Goal: Communication & Community: Ask a question

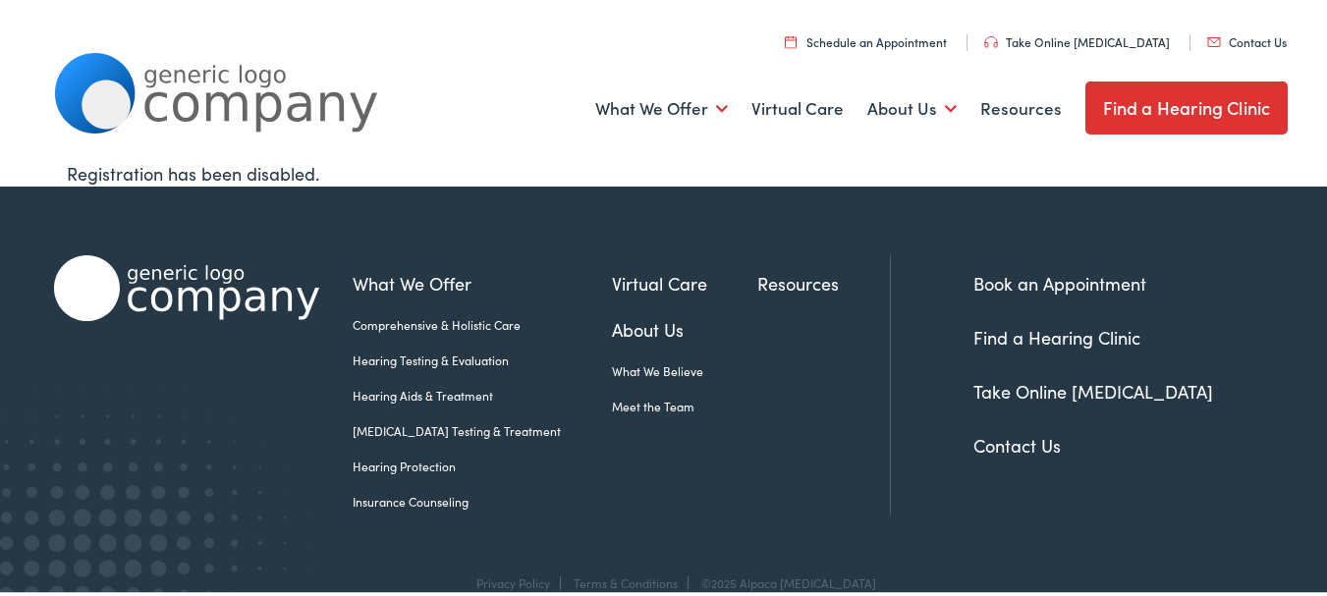
click at [1207, 30] on link "Contact Us" at bounding box center [1247, 38] width 80 height 17
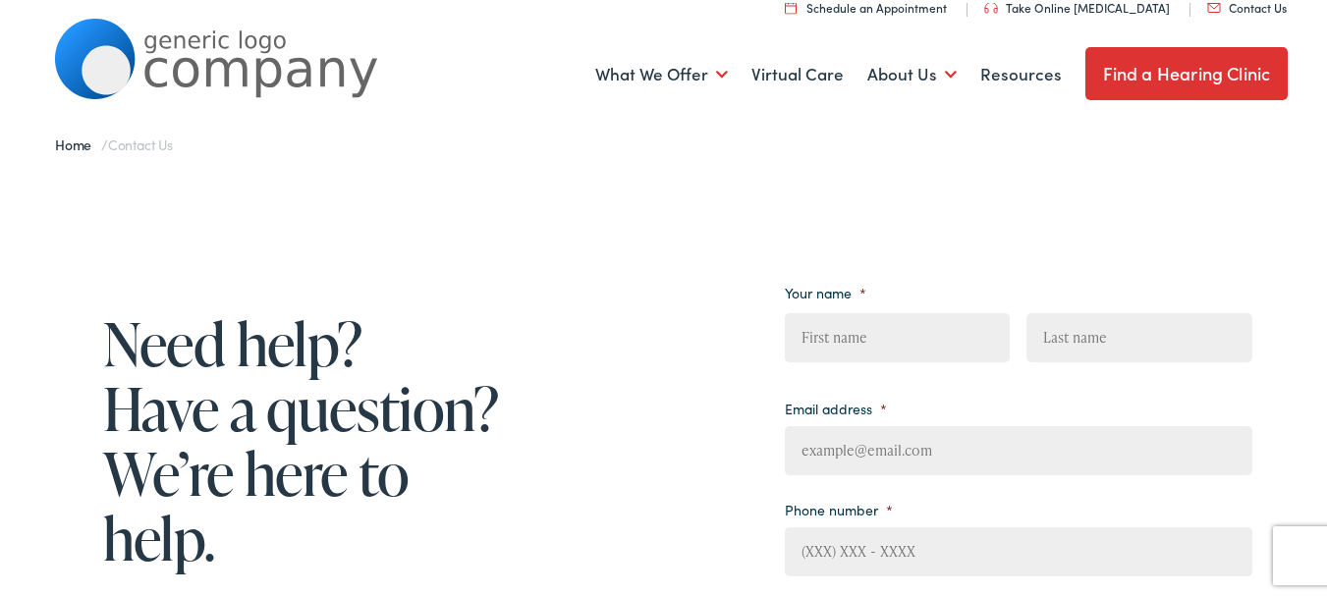
scroll to position [131, 0]
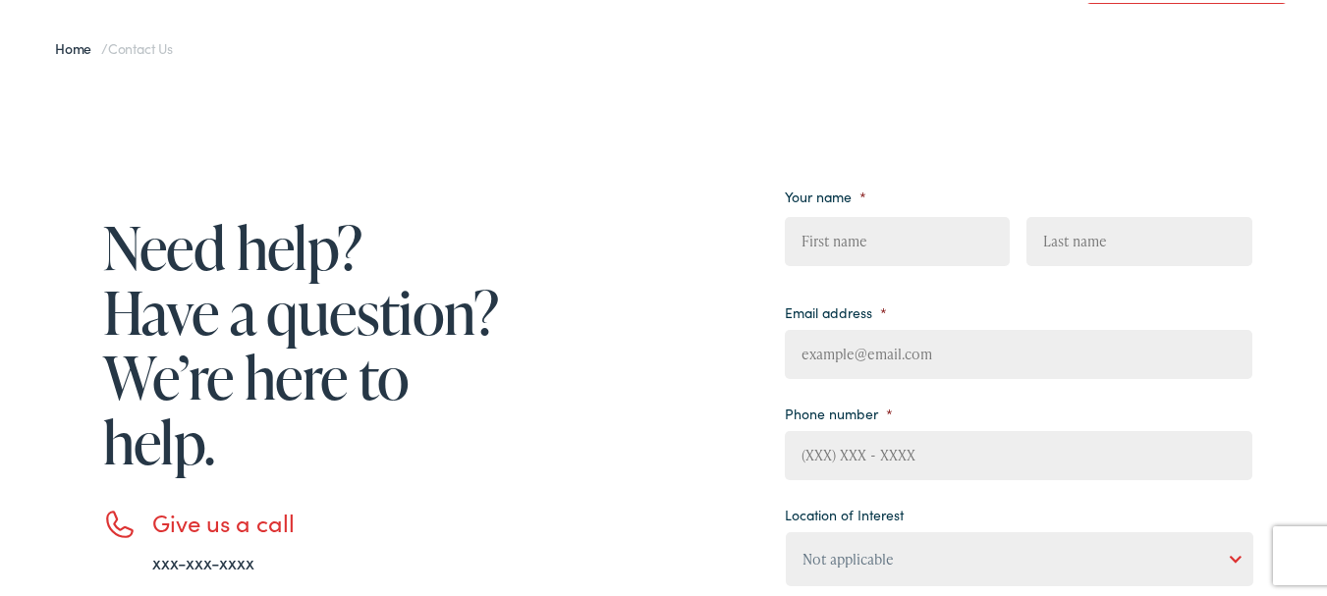
drag, startPoint x: 869, startPoint y: 321, endPoint x: 918, endPoint y: 336, distance: 51.3
click at [878, 332] on li "Email address *" at bounding box center [1018, 336] width 467 height 82
click at [920, 348] on input "Email address *" at bounding box center [1018, 351] width 467 height 49
type input "[PERSON_NAME][EMAIL_ADDRESS][DOMAIN_NAME]"
type input "[PERSON_NAME]"
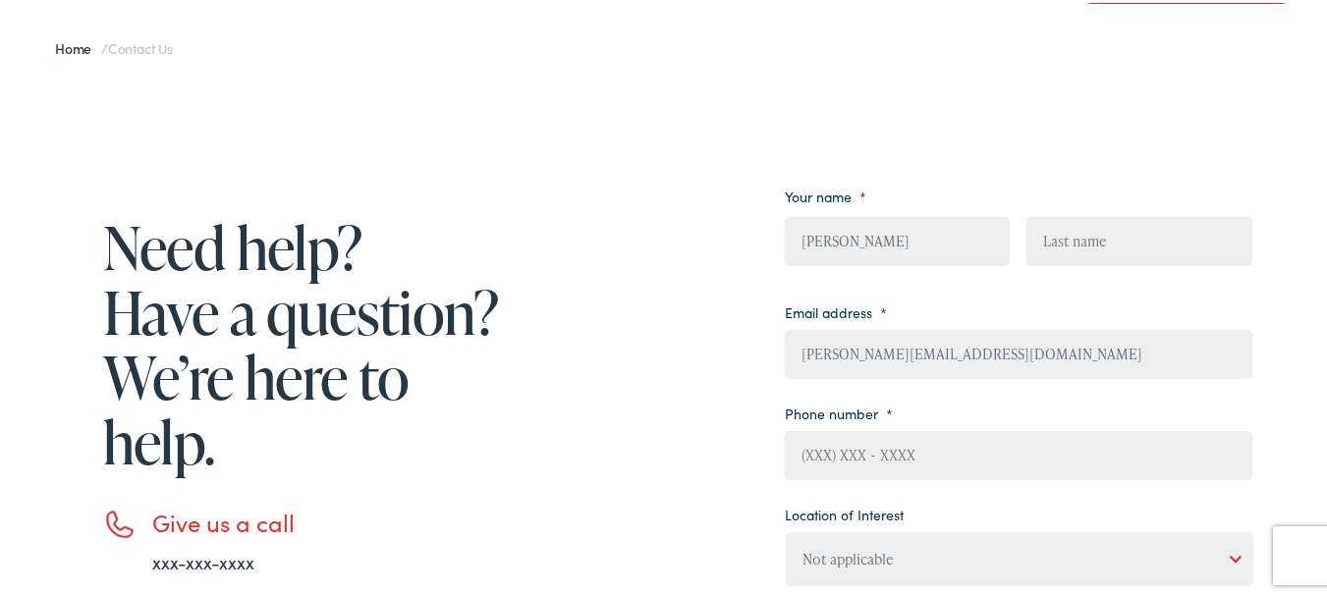
type input "Resnick"
type input "5044747240"
click at [856, 563] on select "Not applicable Estes Audiology, Seguin Estes Audiology, San Antonio Estes Audio…" at bounding box center [1019, 556] width 467 height 54
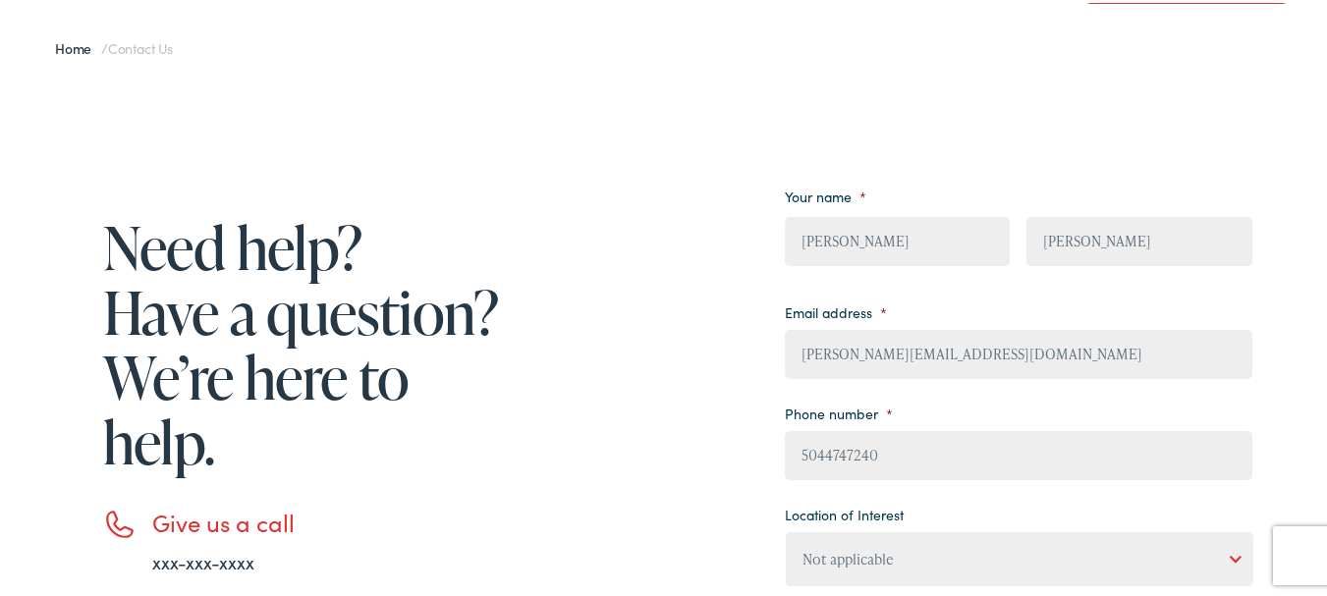
select select "Estes Audiology, New Braunfels"
click at [786, 529] on select "Not applicable Estes Audiology, Seguin Estes Audiology, San Antonio Estes Audio…" at bounding box center [1019, 556] width 467 height 54
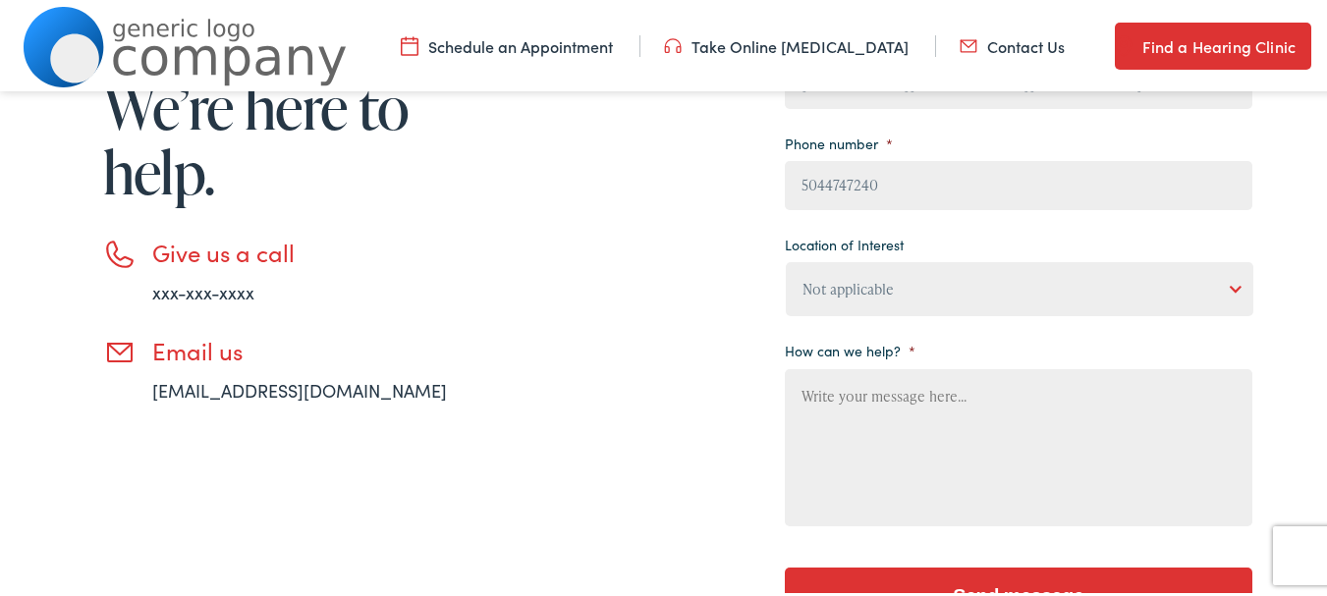
scroll to position [655, 0]
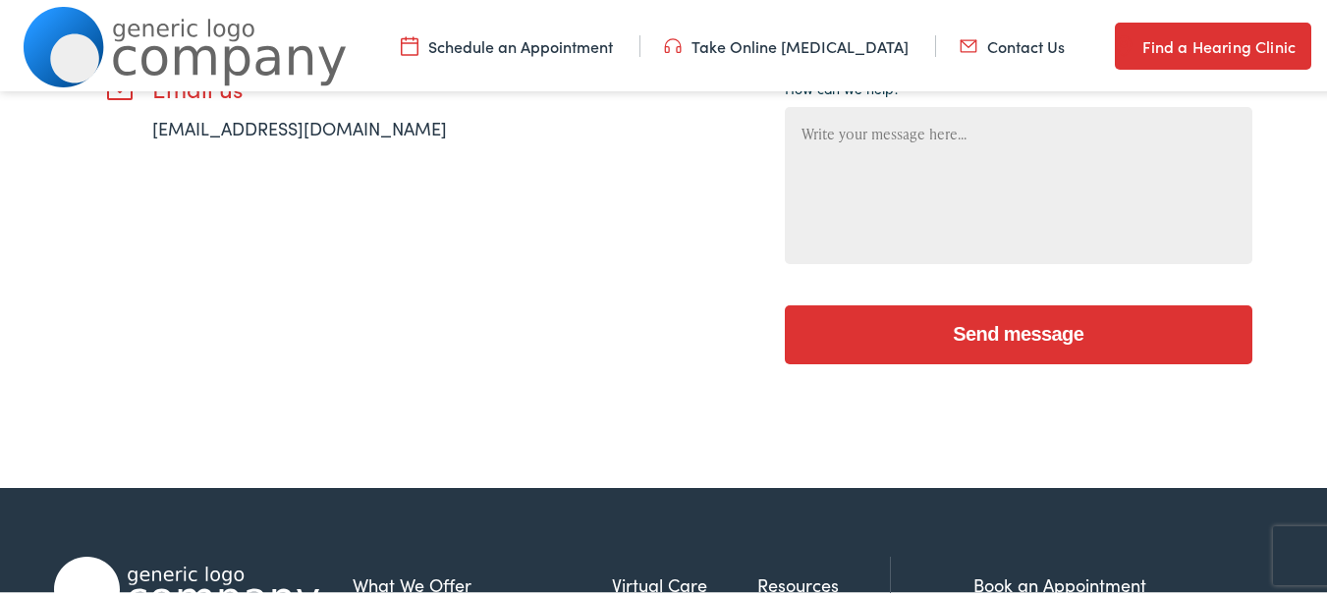
click at [920, 279] on form "Your name * Lisa First Resnick Last Email address * lisa@shynexcleaningservices…" at bounding box center [1018, 8] width 467 height 724
click at [954, 159] on textarea "How can we help? *" at bounding box center [1018, 182] width 467 height 157
paste textarea "I recently met with clients in the area and thought you might like a cleaning q…"
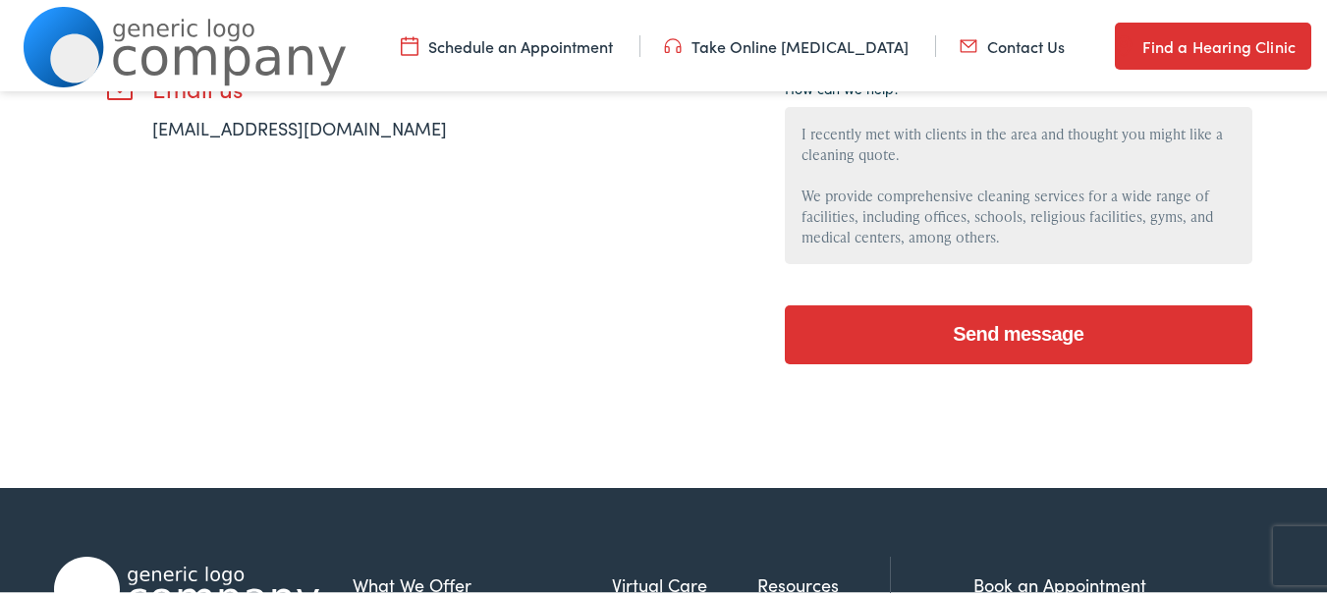
scroll to position [209, 0]
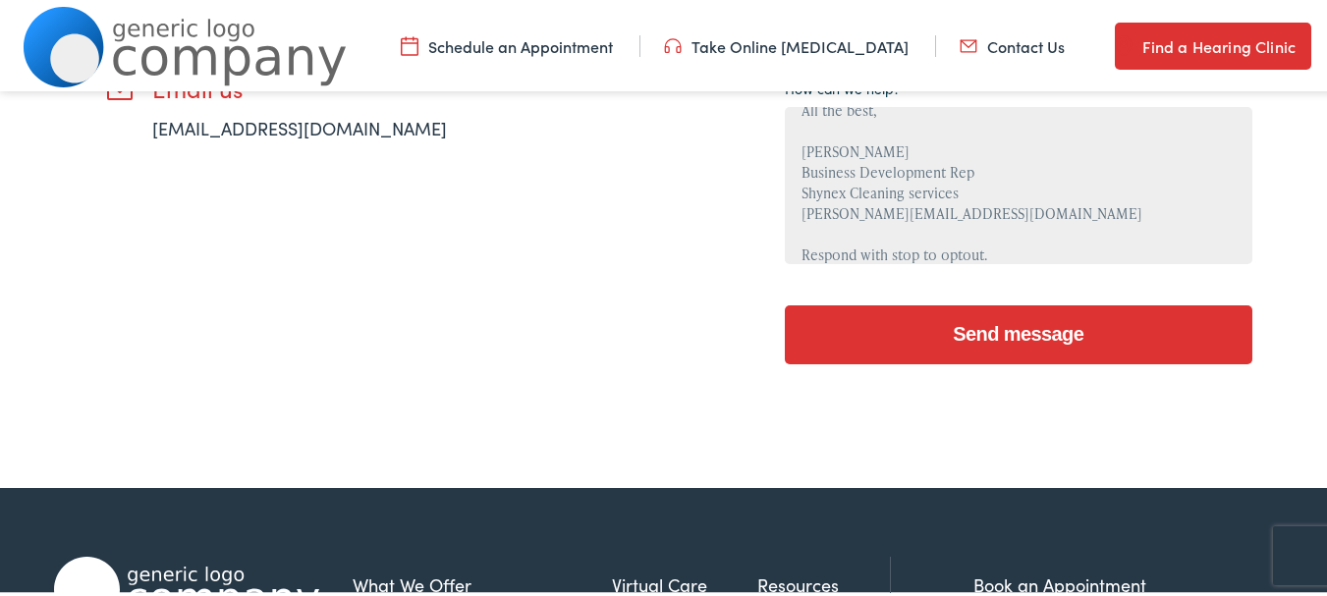
type textarea "I recently met with clients in the area and thought you might like a cleaning q…"
click at [1010, 327] on input "Send message" at bounding box center [1018, 331] width 467 height 59
click at [1038, 263] on div "I recently met with clients in the area and thought you might like a cleaning q…" at bounding box center [1018, 185] width 467 height 163
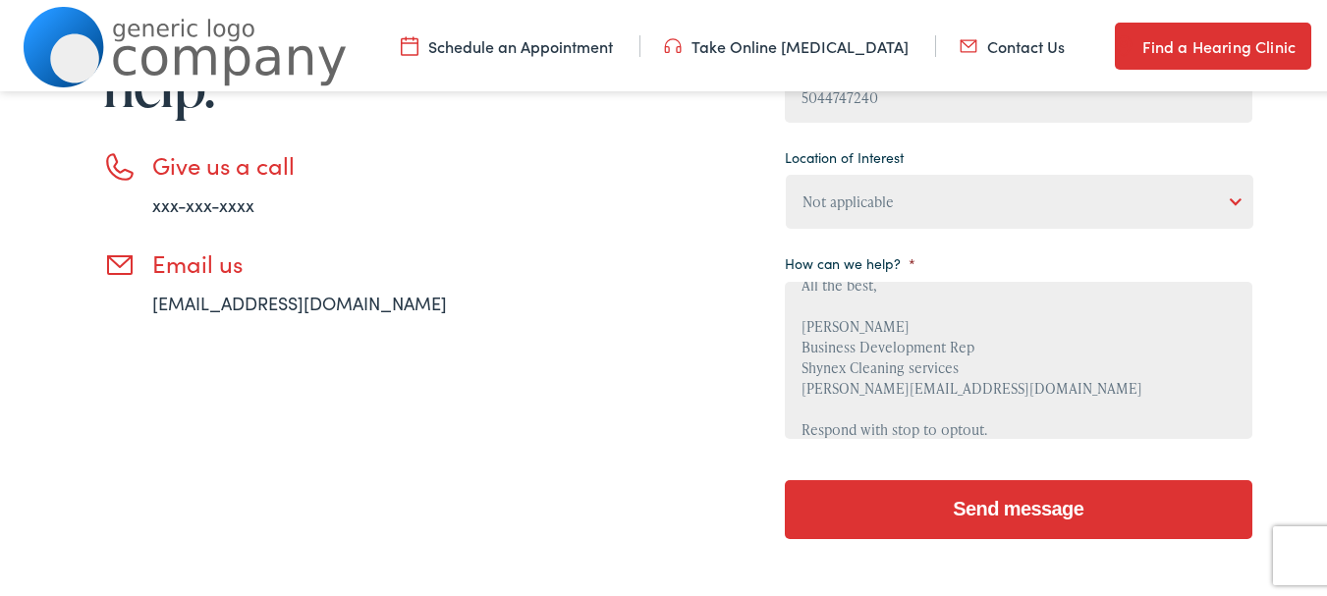
scroll to position [523, 0]
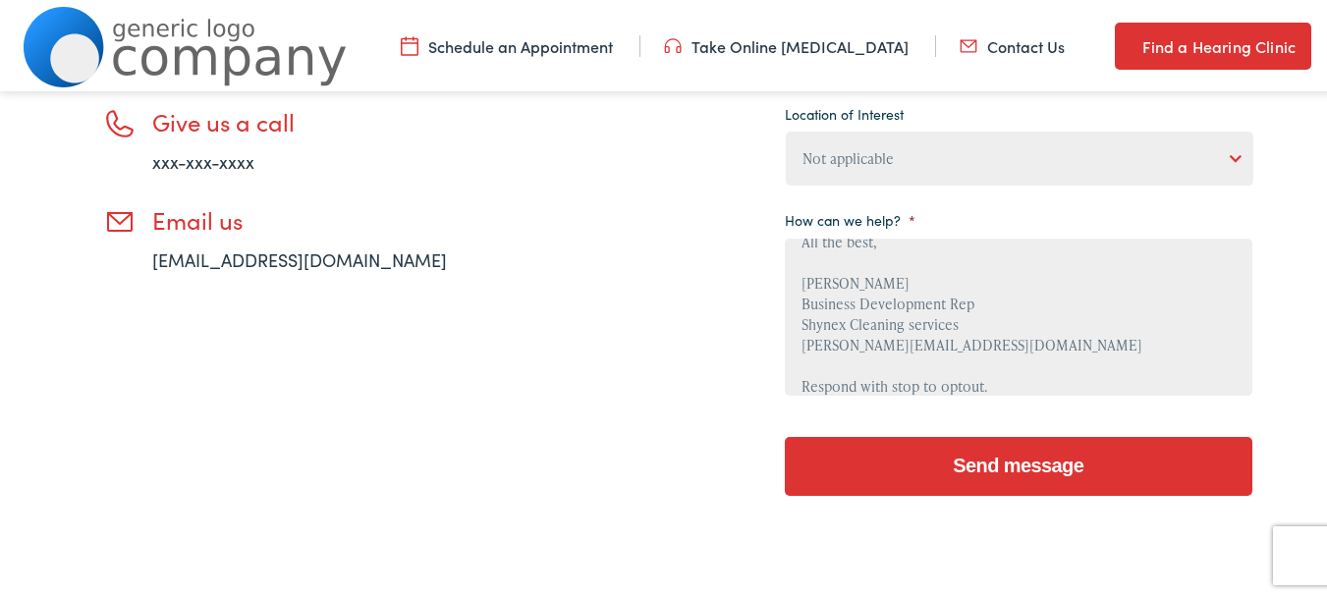
click at [994, 463] on input "Send message" at bounding box center [1018, 463] width 467 height 59
click at [992, 463] on input "Send message" at bounding box center [1018, 463] width 467 height 59
click at [993, 463] on input "Send message" at bounding box center [1018, 463] width 467 height 59
click at [996, 462] on input "Send message" at bounding box center [1018, 463] width 467 height 59
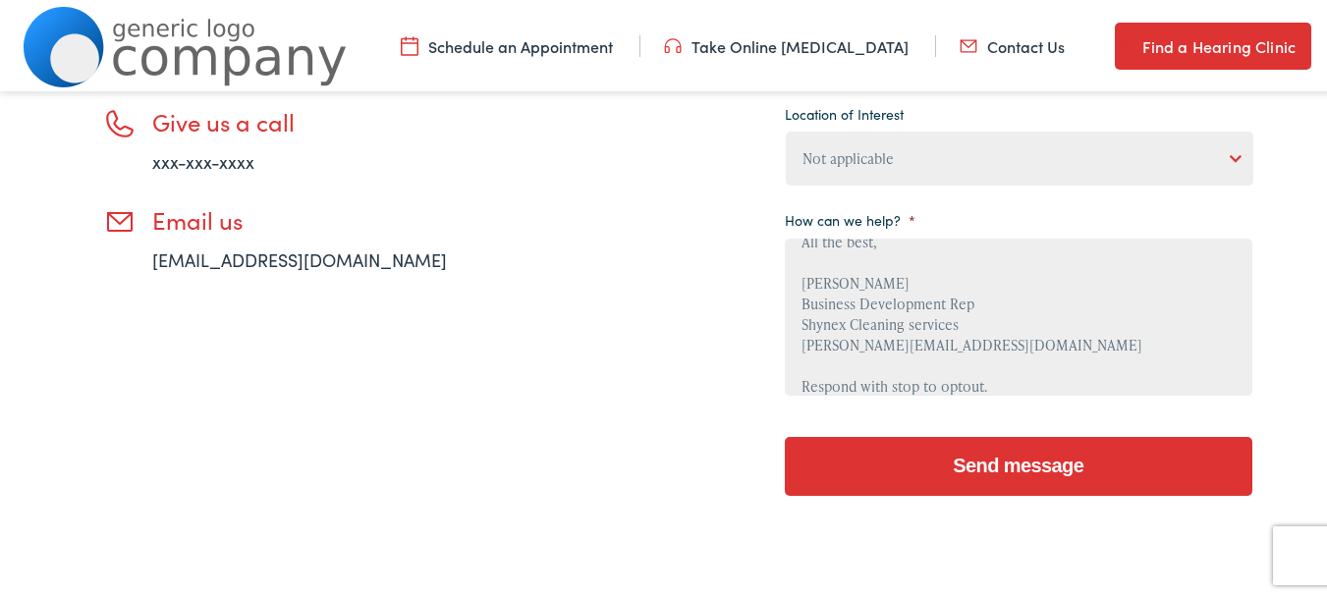
click at [1034, 376] on textarea "I recently met with clients in the area and thought you might like a cleaning q…" at bounding box center [1018, 314] width 467 height 157
